Goal: Task Accomplishment & Management: Manage account settings

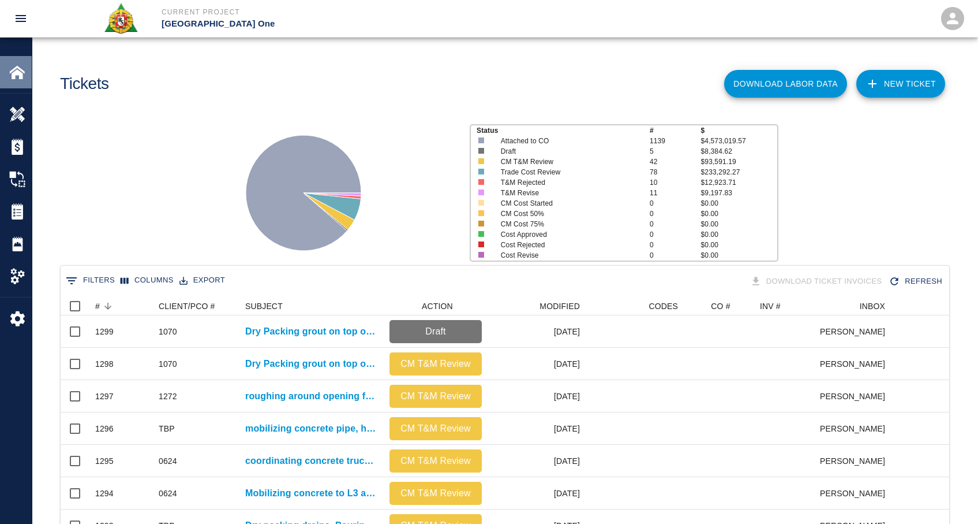
click at [24, 67] on img at bounding box center [17, 72] width 16 height 16
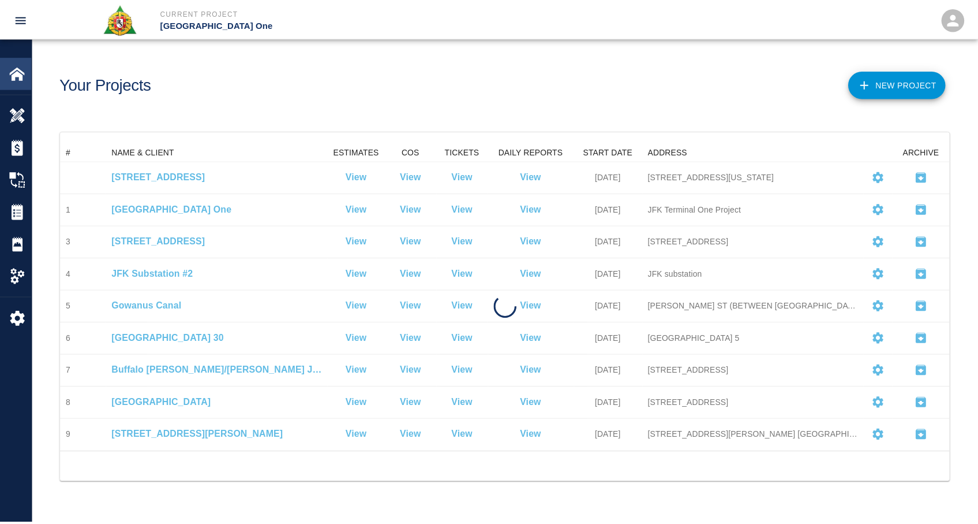
scroll to position [301, 889]
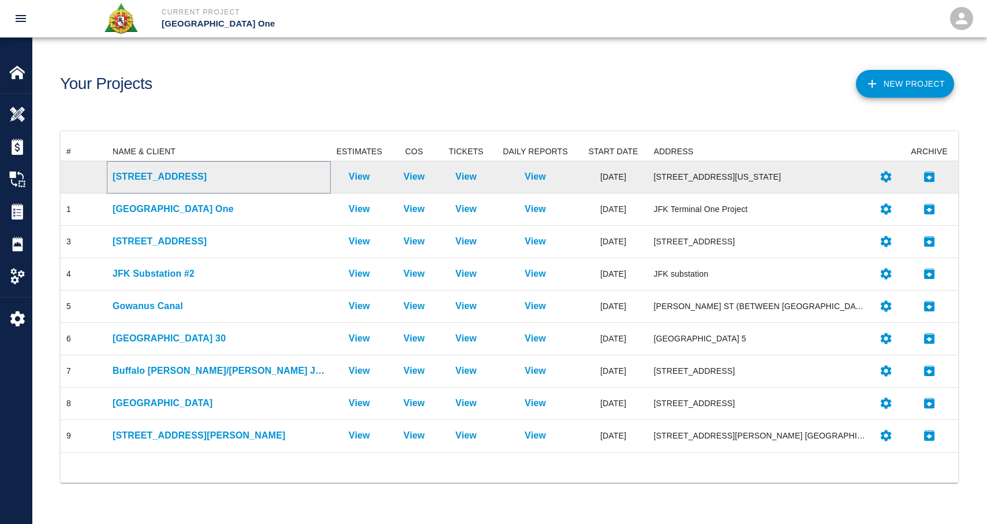
click at [154, 173] on p "[STREET_ADDRESS]" at bounding box center [219, 177] width 212 height 14
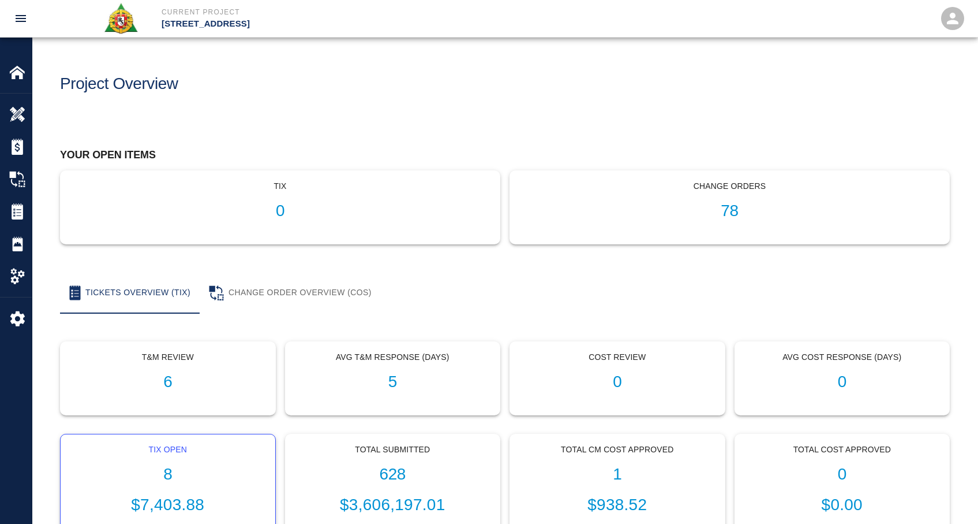
click at [174, 470] on h1 "8" at bounding box center [168, 474] width 196 height 19
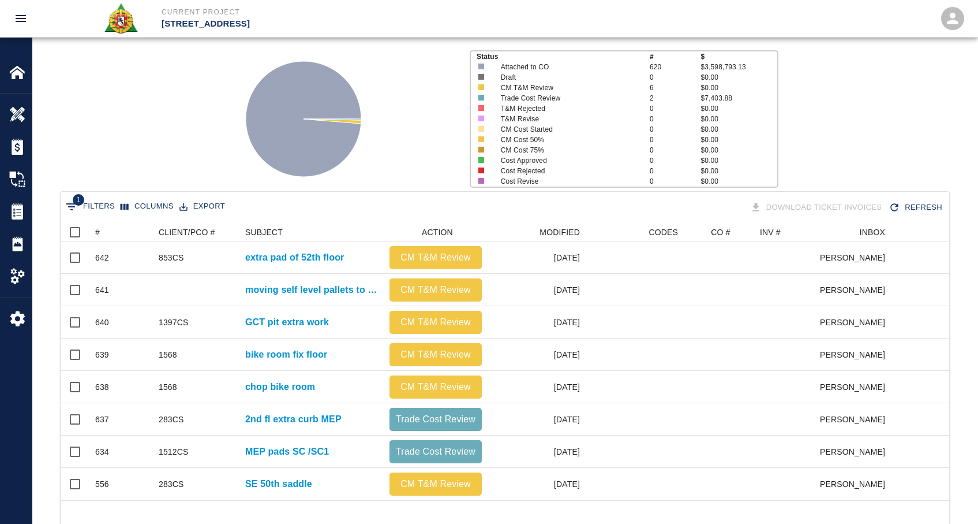
scroll to position [117, 0]
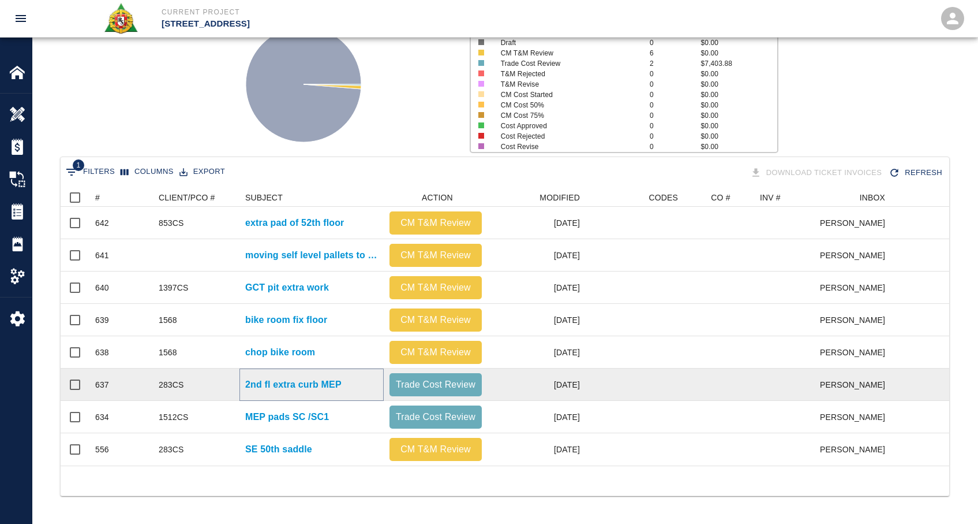
click at [301, 378] on p "2nd fl extra curb MEP" at bounding box center [293, 385] width 96 height 14
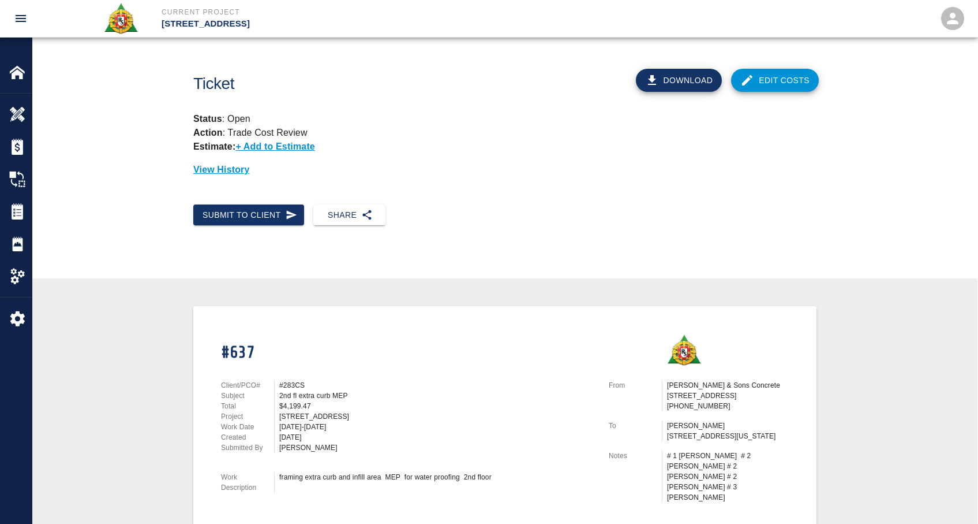
click at [769, 74] on link "Edit Costs" at bounding box center [775, 80] width 88 height 23
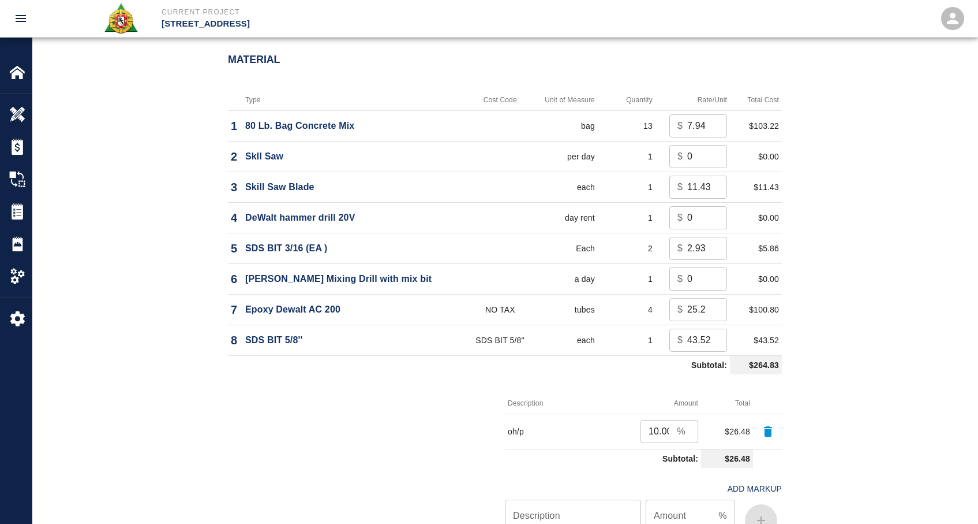
scroll to position [885, 0]
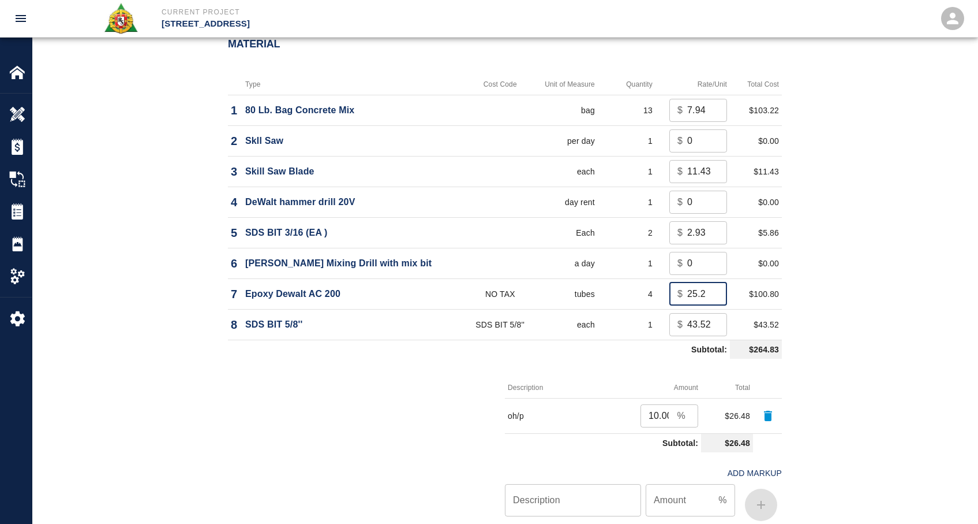
drag, startPoint x: 707, startPoint y: 296, endPoint x: 671, endPoint y: 282, distance: 38.4
click at [671, 282] on div "$ 25.2 ​" at bounding box center [699, 293] width 58 height 23
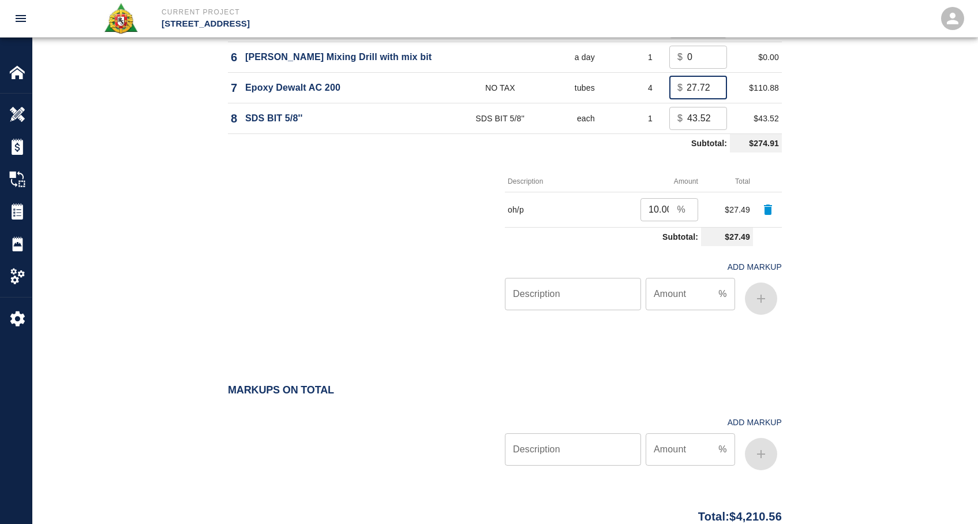
scroll to position [1188, 0]
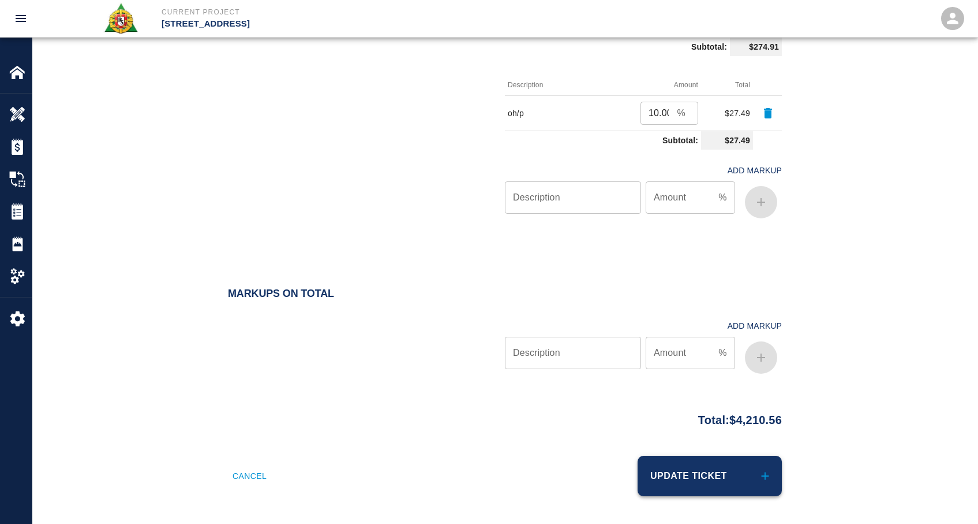
type input "27.72"
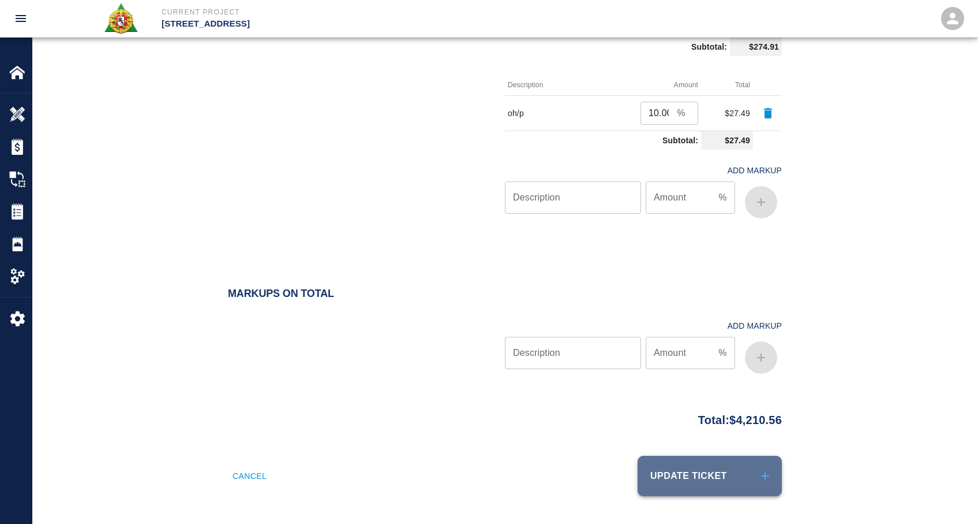
scroll to position [0, 0]
click at [719, 473] on button "Update Ticket" at bounding box center [710, 475] width 144 height 40
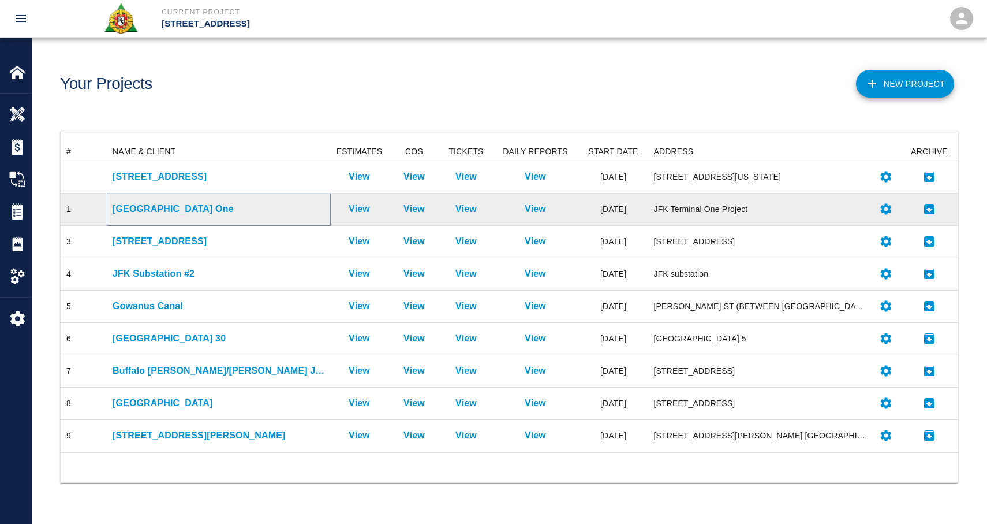
click at [158, 206] on p "[GEOGRAPHIC_DATA] One" at bounding box center [219, 209] width 212 height 14
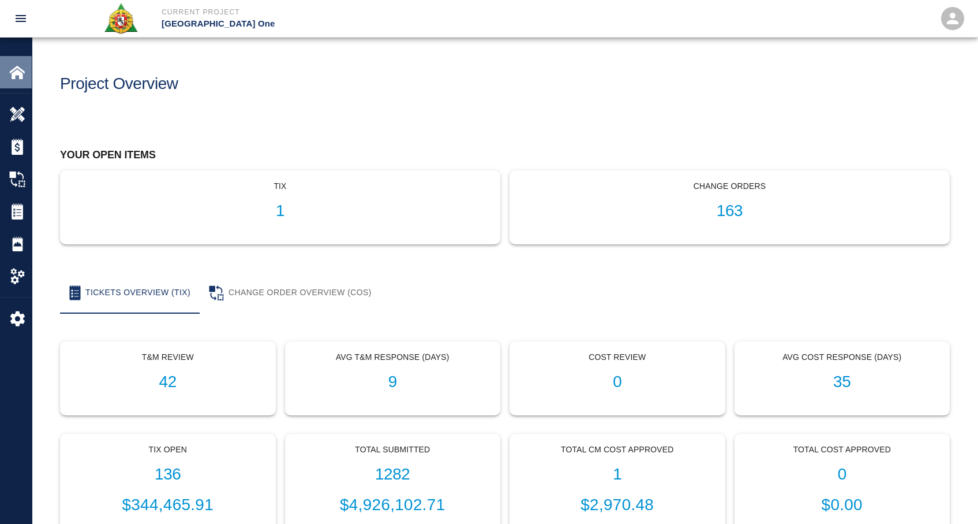
click at [22, 70] on img at bounding box center [17, 72] width 16 height 16
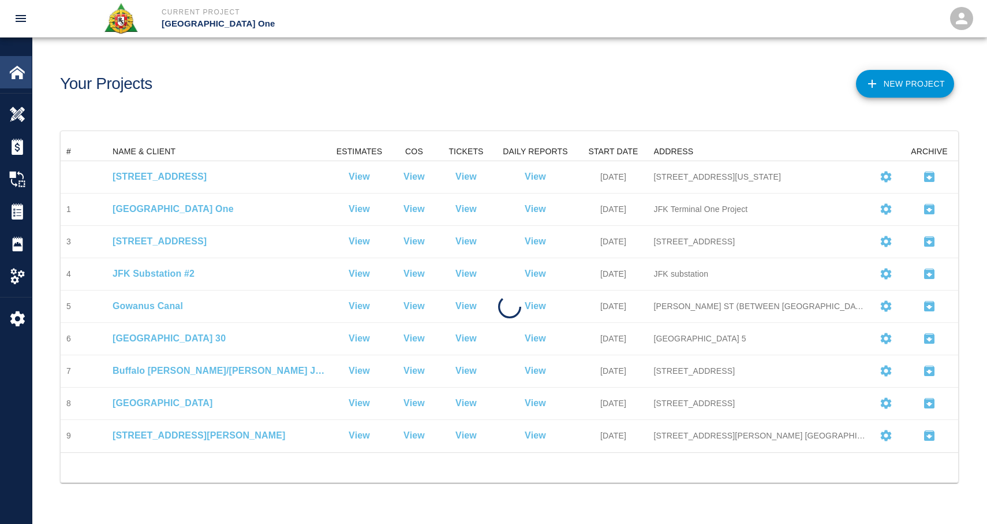
scroll to position [301, 889]
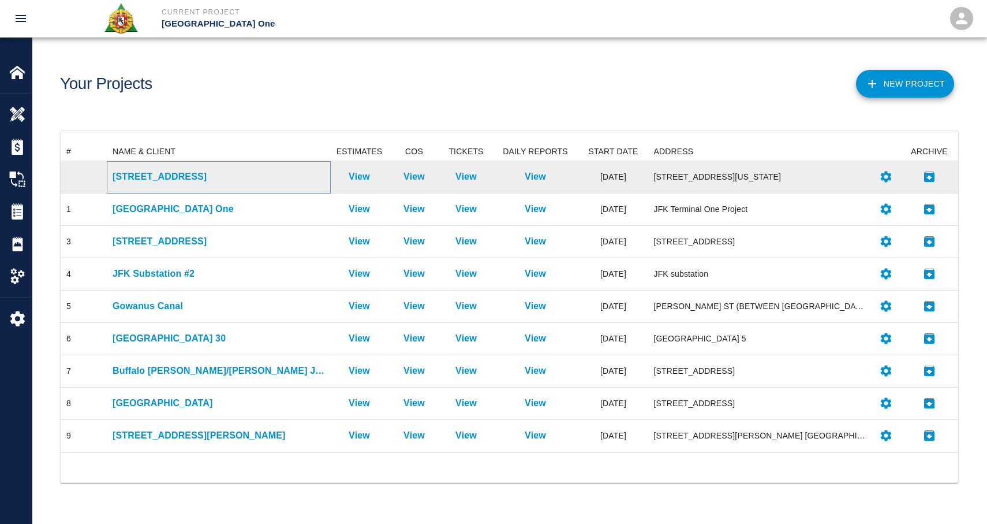
click at [154, 182] on p "[STREET_ADDRESS]" at bounding box center [219, 177] width 212 height 14
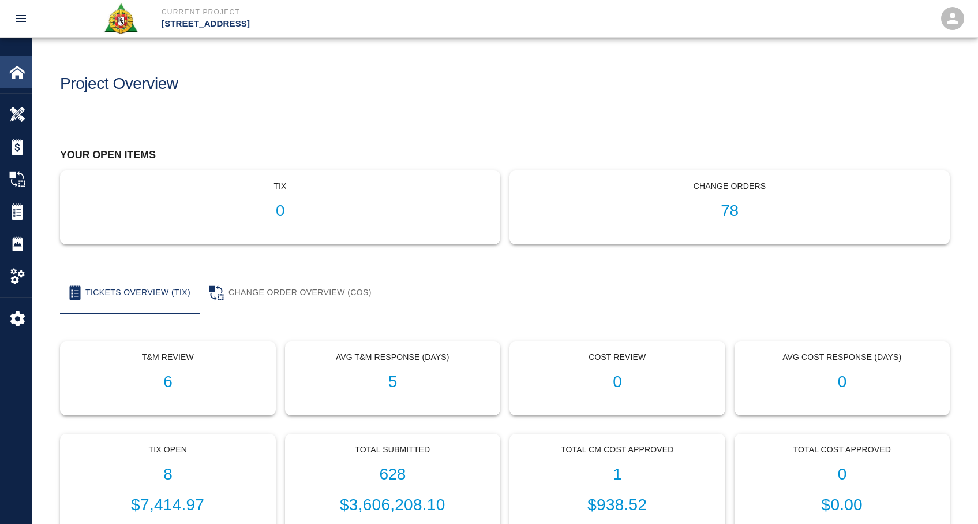
click at [16, 73] on img at bounding box center [17, 72] width 16 height 16
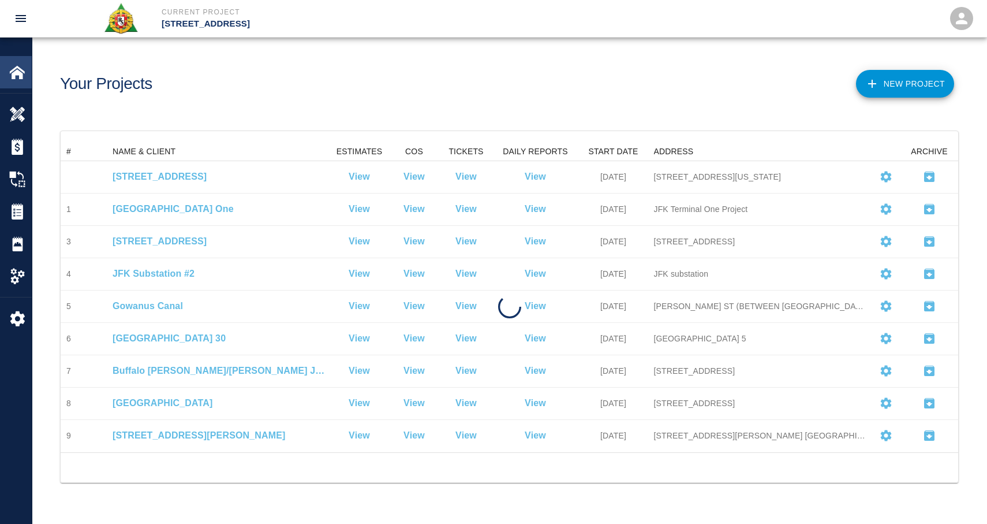
scroll to position [301, 889]
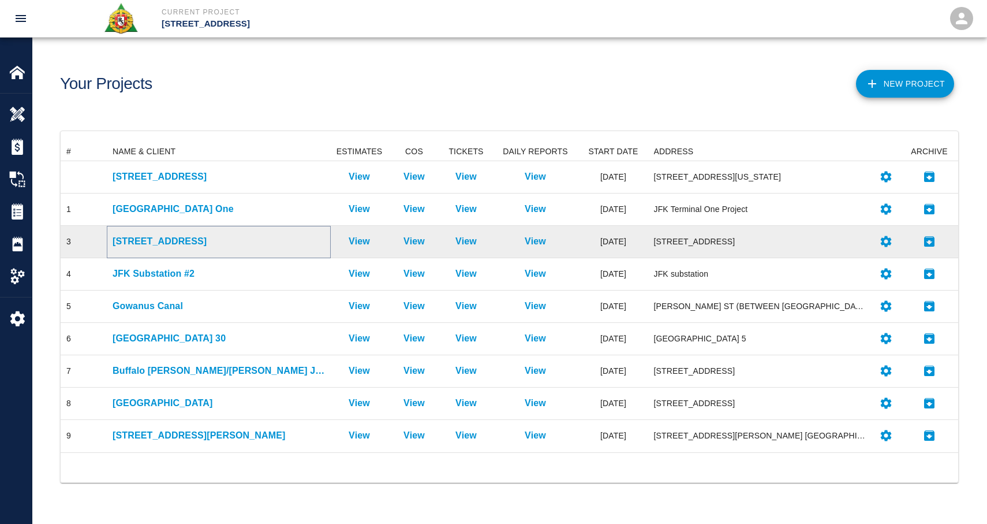
click at [174, 239] on p "[STREET_ADDRESS]" at bounding box center [219, 241] width 212 height 14
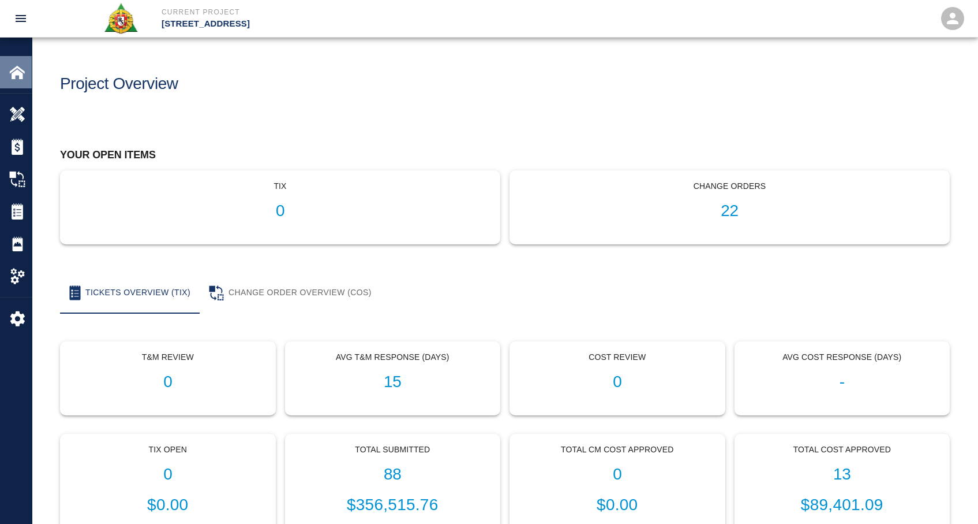
click at [28, 74] on div at bounding box center [25, 72] width 32 height 16
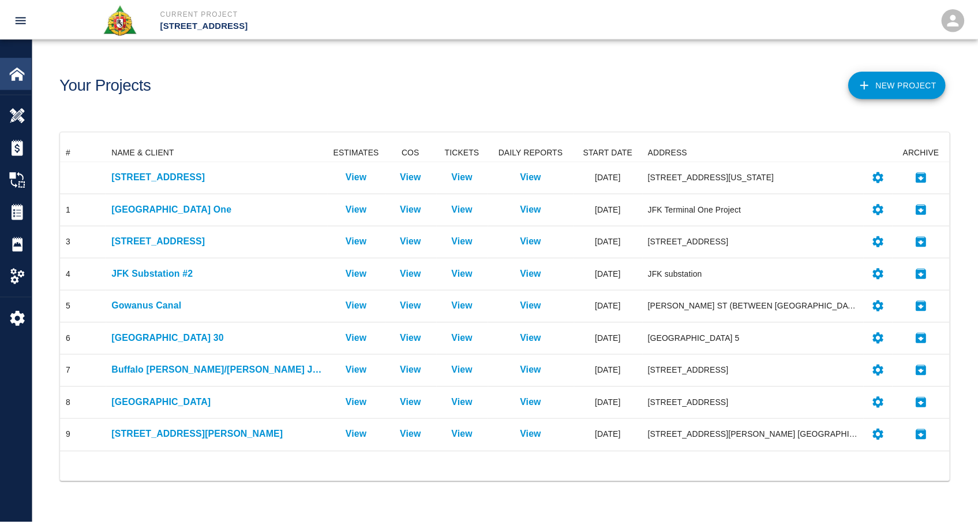
scroll to position [301, 889]
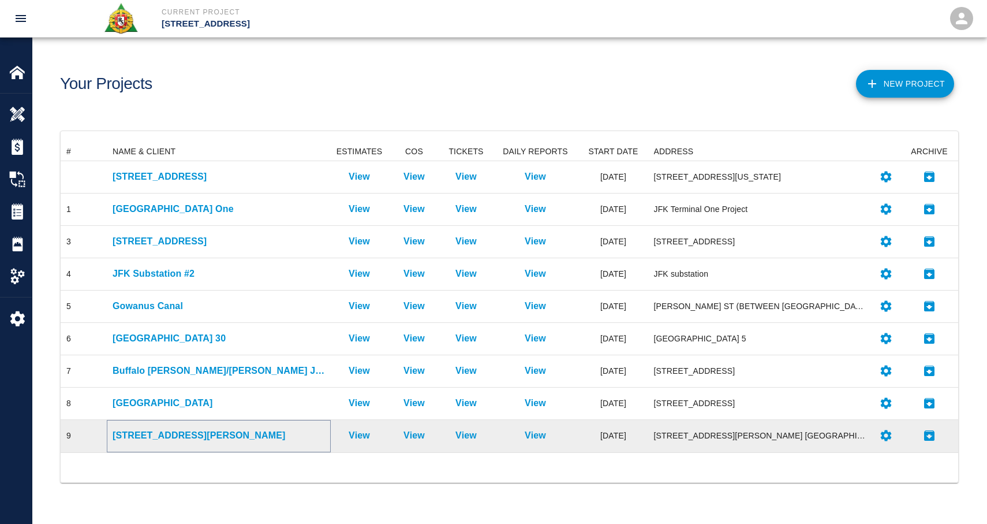
click at [165, 435] on p "[STREET_ADDRESS][PERSON_NAME]" at bounding box center [219, 435] width 212 height 14
